Goal: Transaction & Acquisition: Purchase product/service

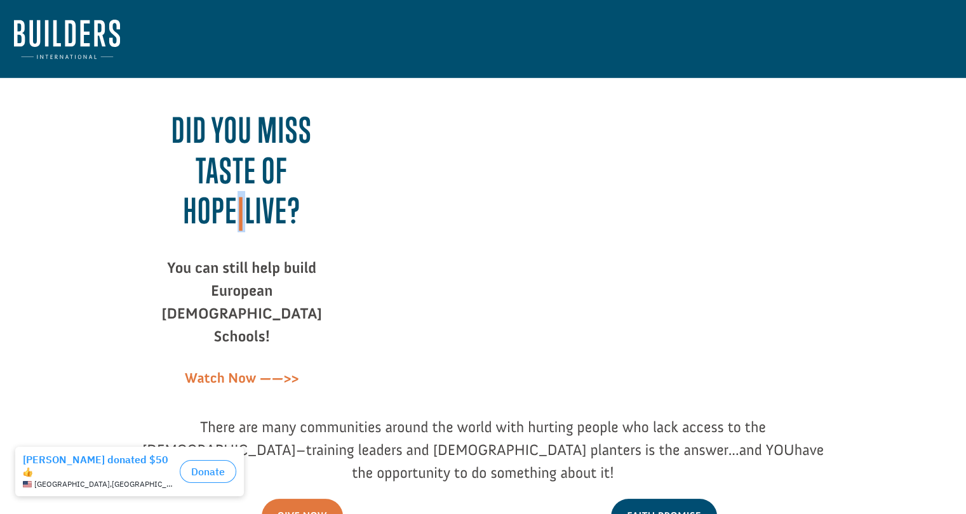
drag, startPoint x: 312, startPoint y: 174, endPoint x: 323, endPoint y: 178, distance: 11.4
click at [312, 178] on span "Did you miss Taste of Hope | LIVE?" at bounding box center [241, 170] width 140 height 121
copy span "|"
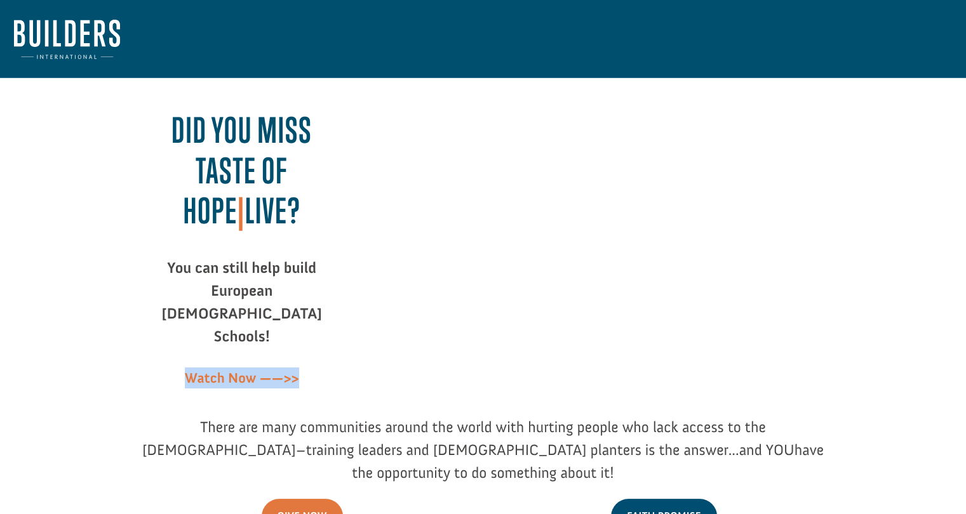
drag, startPoint x: 299, startPoint y: 335, endPoint x: 178, endPoint y: 340, distance: 121.4
click at [178, 368] on p "Watch Now ——>>" at bounding box center [241, 378] width 203 height 21
copy strong "Watch Now ——>>"
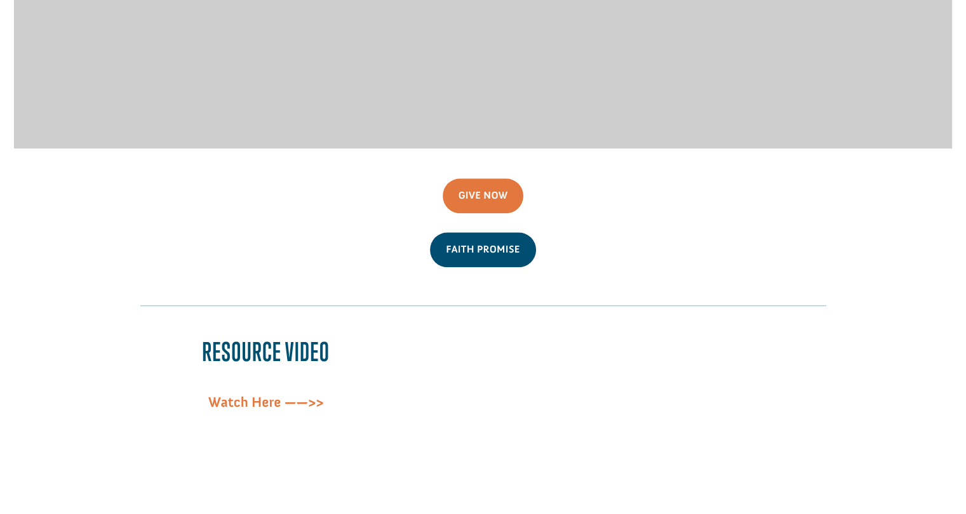
scroll to position [1270, 0]
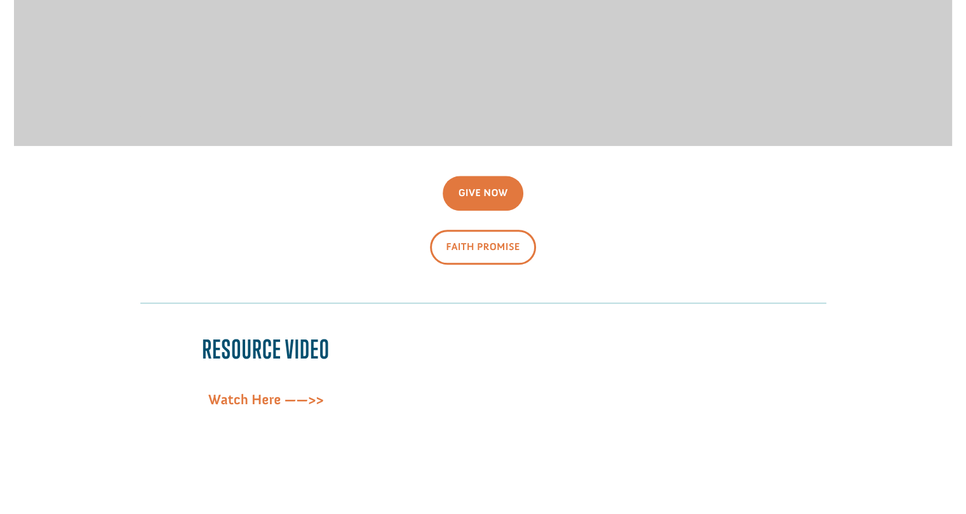
click at [480, 230] on link "Faith Promise" at bounding box center [482, 247] width 105 height 35
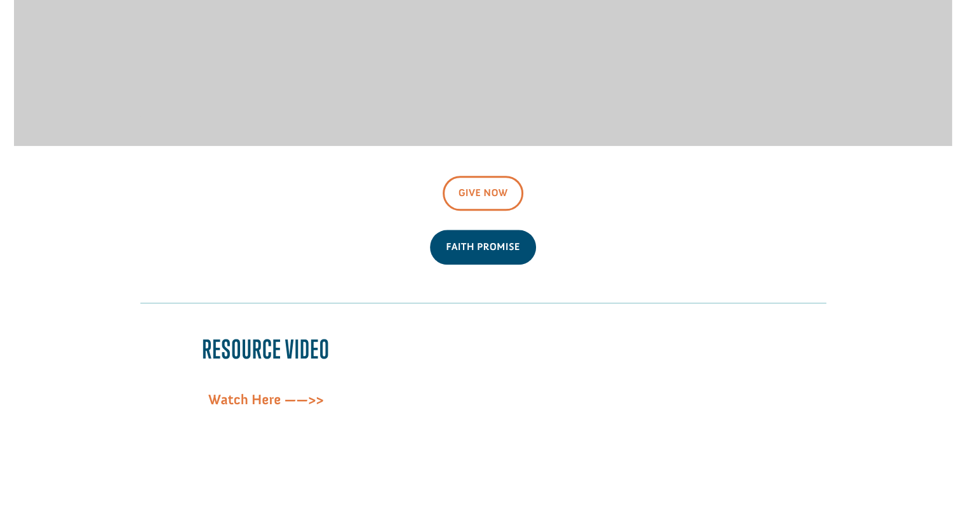
click at [465, 176] on link "Give Now" at bounding box center [483, 193] width 81 height 35
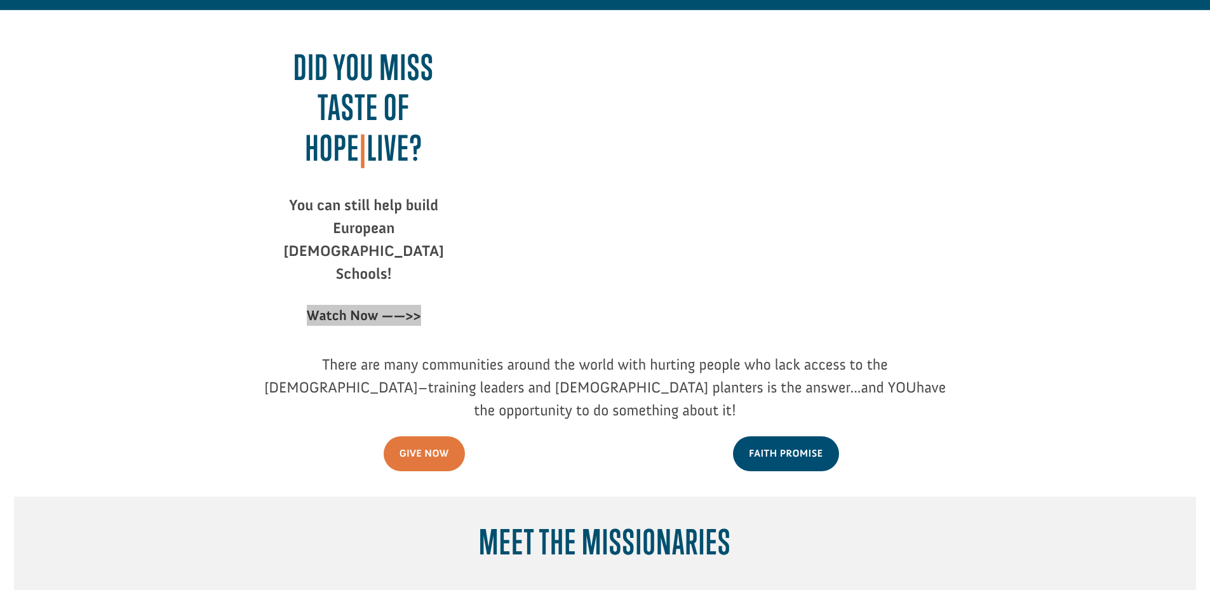
scroll to position [0, 0]
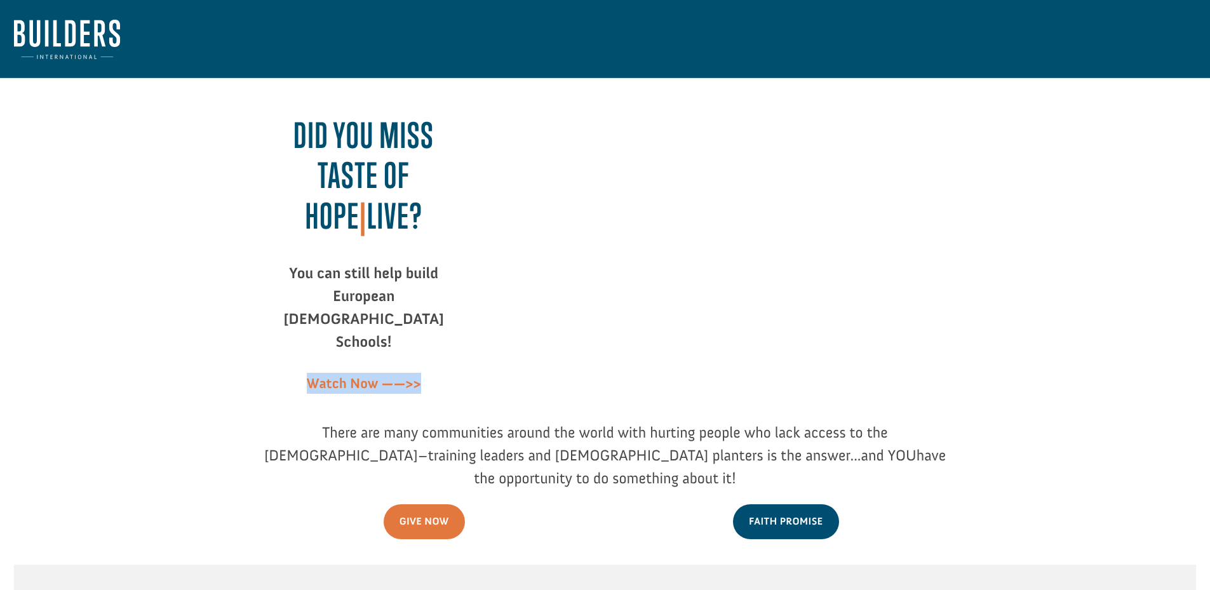
click at [413, 375] on strong "Watch Now ——>>" at bounding box center [364, 383] width 114 height 17
click at [467, 331] on div "Did you miss Taste of Hope | LIVE? You can still help build European Bible Scho…" at bounding box center [605, 256] width 686 height 328
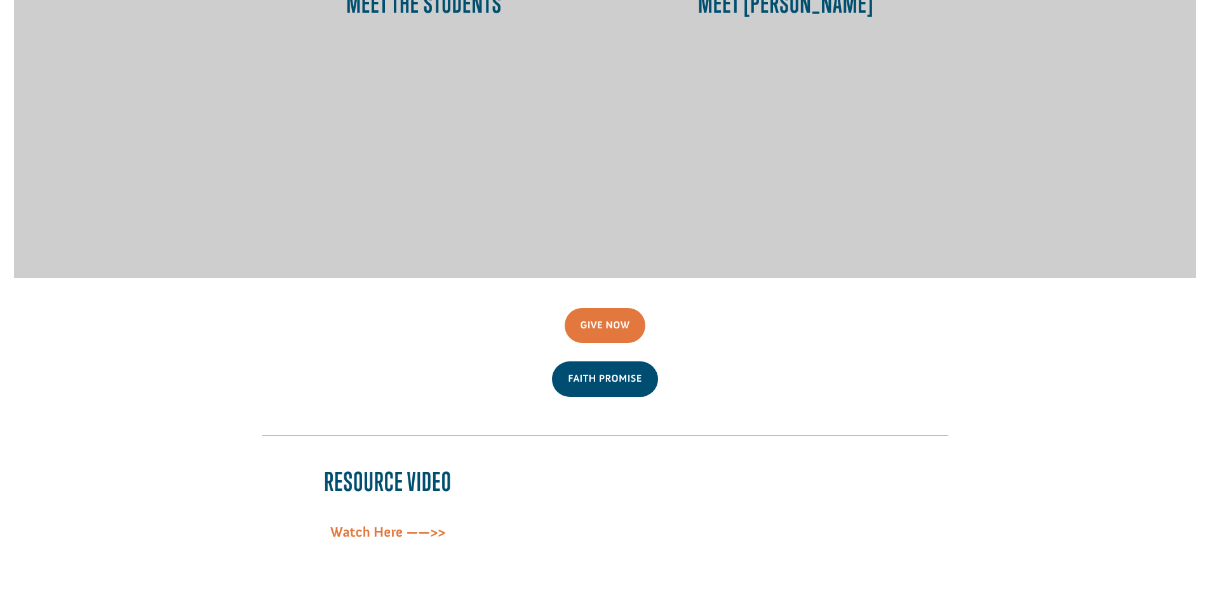
scroll to position [1269, 0]
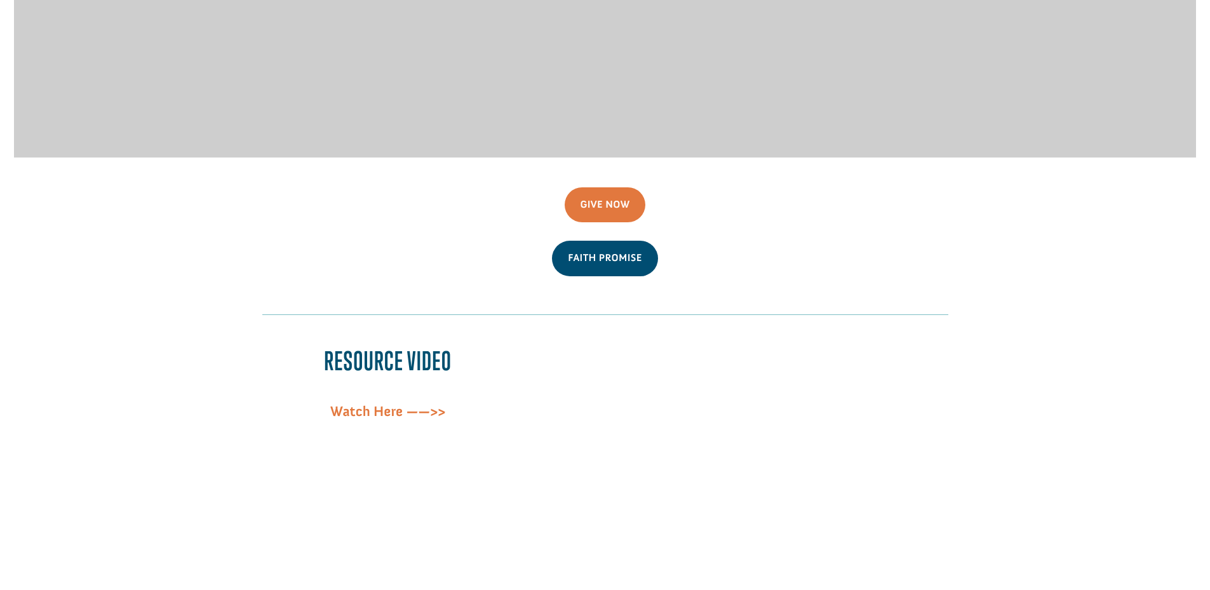
scroll to position [1269, 0]
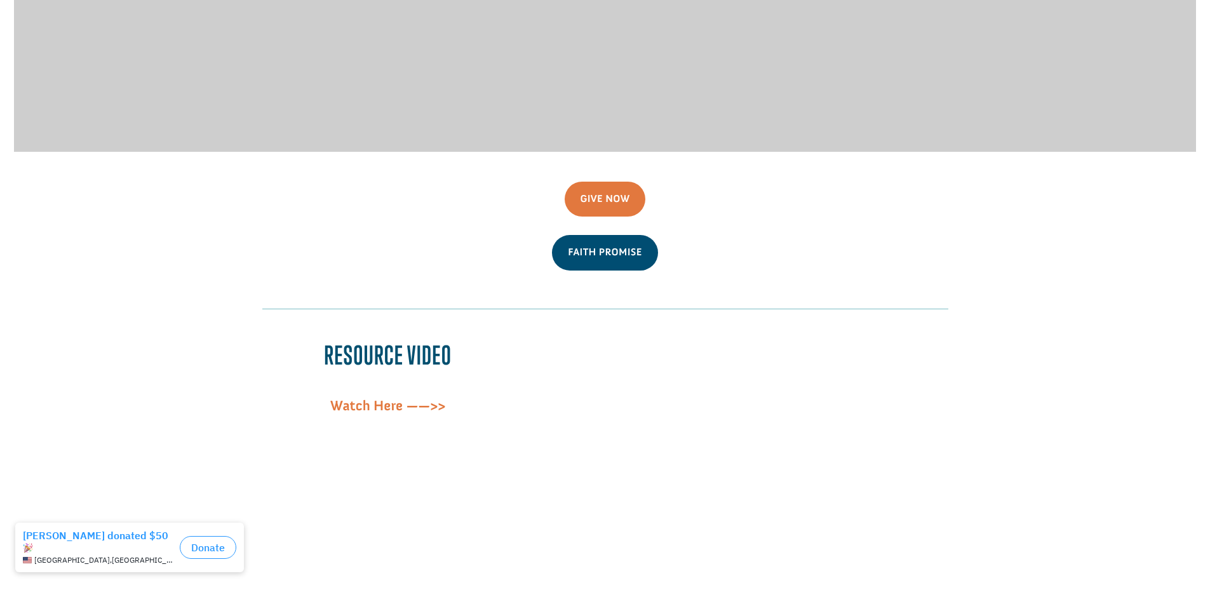
click at [258, 267] on div "Give Now Faith Promise Resource Video Watch Here ——>>" at bounding box center [605, 371] width 1182 height 439
click at [338, 224] on div "Give Now Faith Promise" at bounding box center [605, 245] width 686 height 127
click at [268, 235] on div "Faith Promise" at bounding box center [605, 252] width 686 height 35
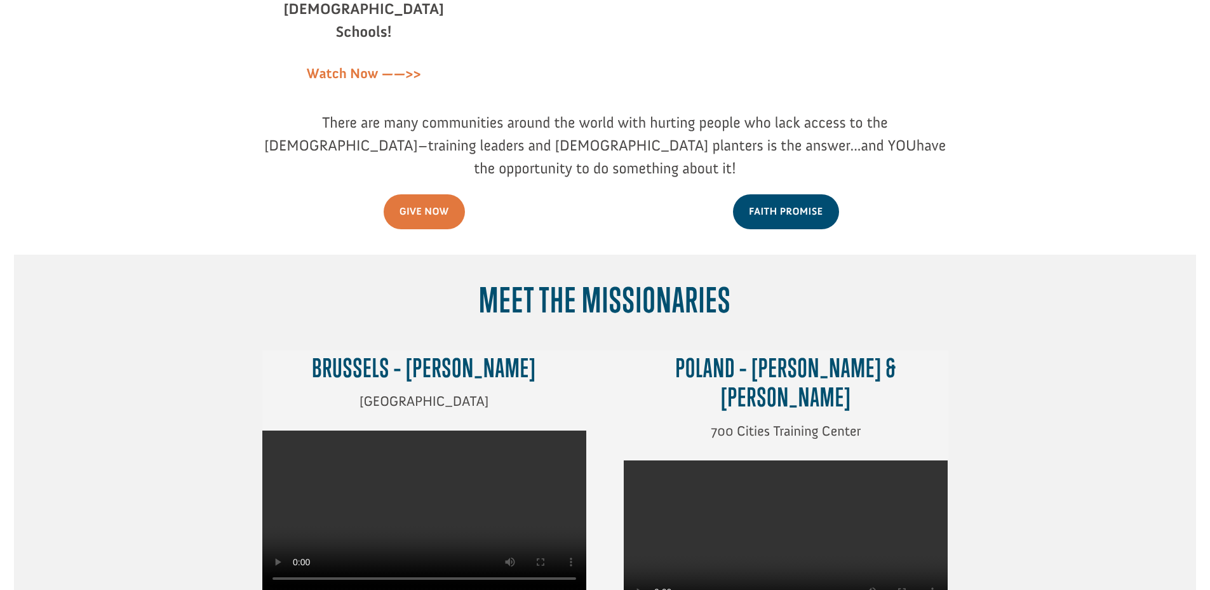
scroll to position [190, 0]
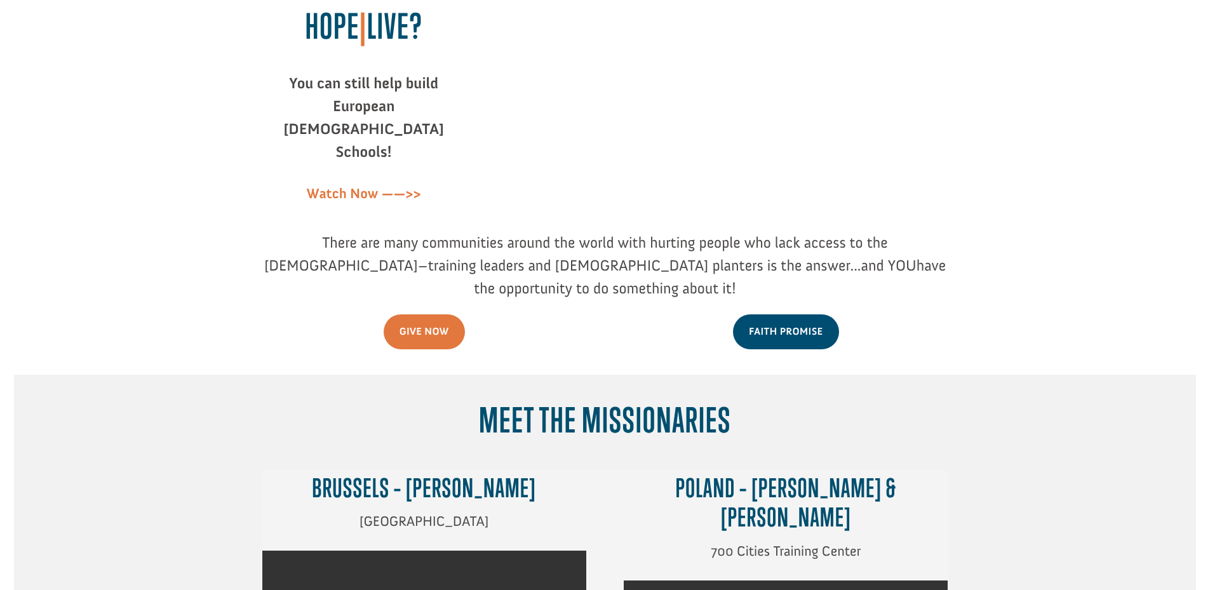
drag, startPoint x: 13, startPoint y: 5, endPoint x: 2, endPoint y: 6, distance: 11.5
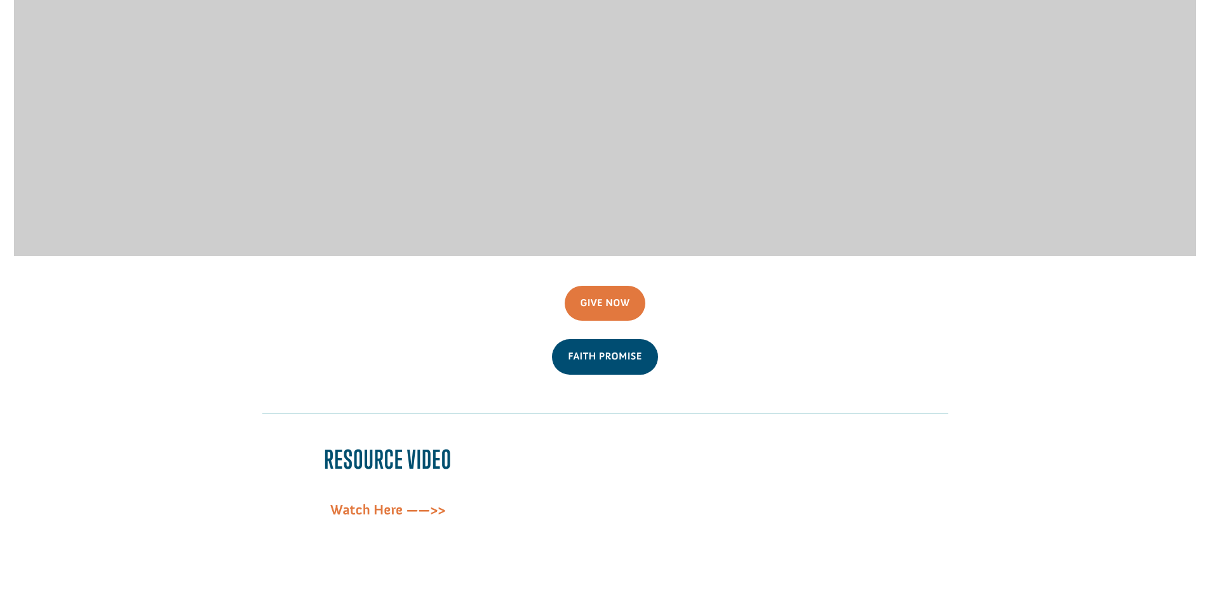
scroll to position [1142, 0]
